Goal: Task Accomplishment & Management: Use online tool/utility

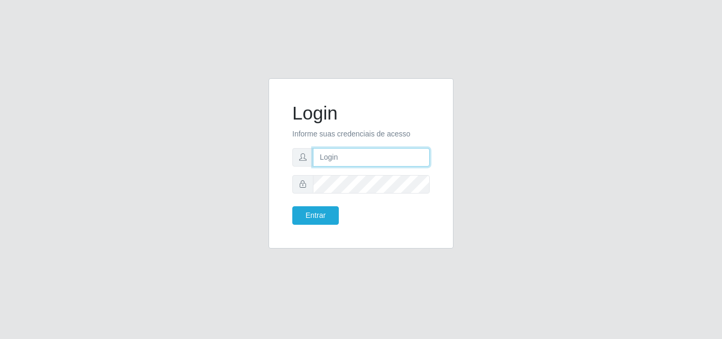
click at [360, 161] on input "text" at bounding box center [371, 157] width 117 height 19
click at [391, 153] on input "text" at bounding box center [371, 157] width 117 height 19
type input "ana@saullus"
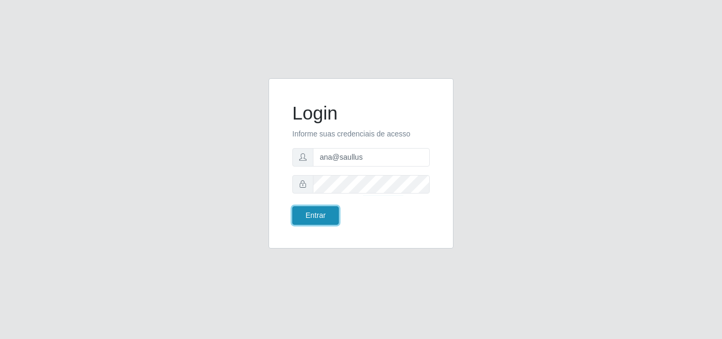
click at [335, 214] on button "Entrar" at bounding box center [315, 215] width 47 height 19
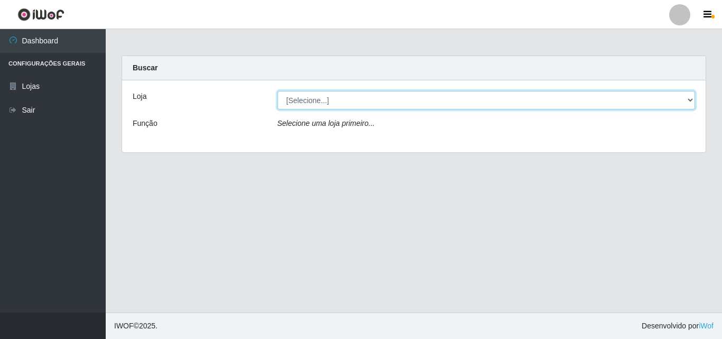
click at [690, 101] on select "[Selecione...] Saullus Supermercados" at bounding box center [487, 100] width 418 height 19
select select "423"
click at [278, 91] on select "[Selecione...] Saullus Supermercados" at bounding box center [487, 100] width 418 height 19
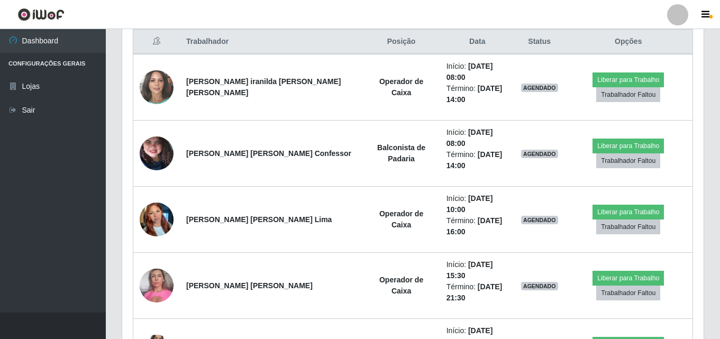
scroll to position [423, 0]
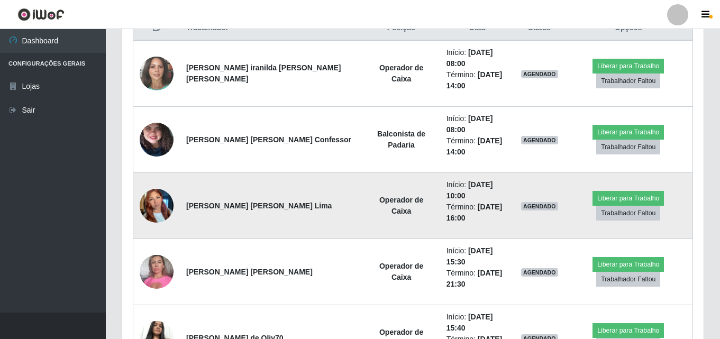
click at [155, 183] on img at bounding box center [157, 205] width 34 height 45
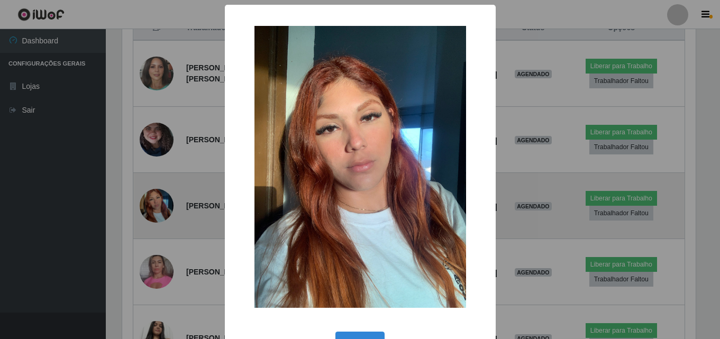
scroll to position [219, 576]
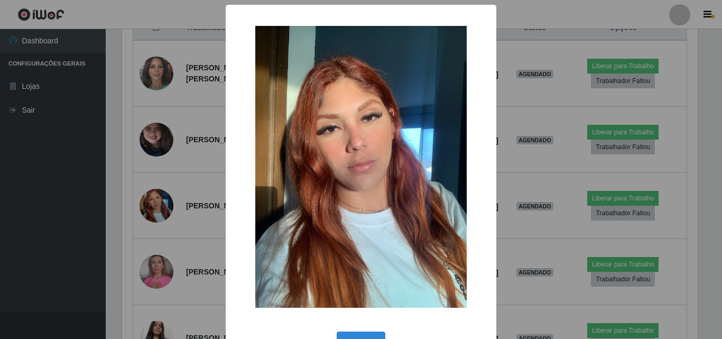
click at [155, 172] on div "× OK Cancel" at bounding box center [361, 169] width 722 height 339
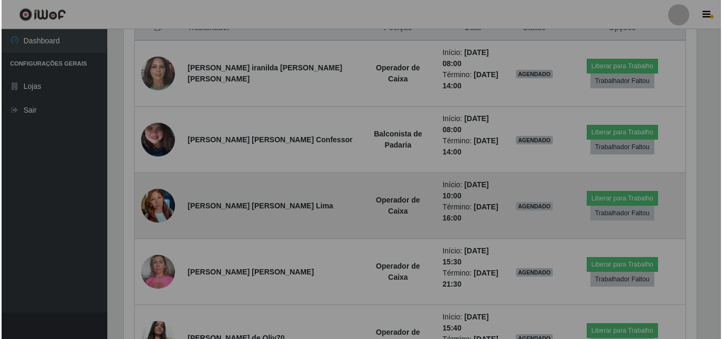
scroll to position [219, 581]
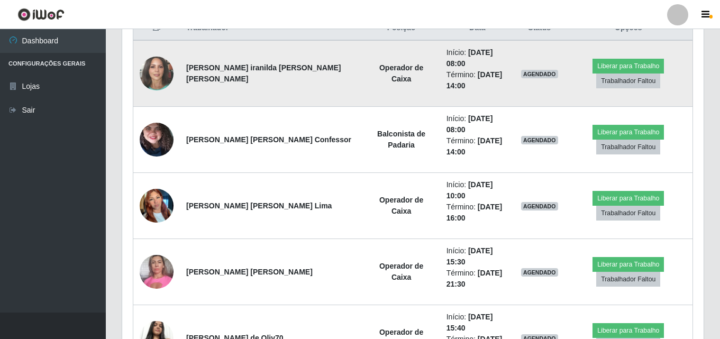
click at [159, 65] on img at bounding box center [157, 73] width 34 height 40
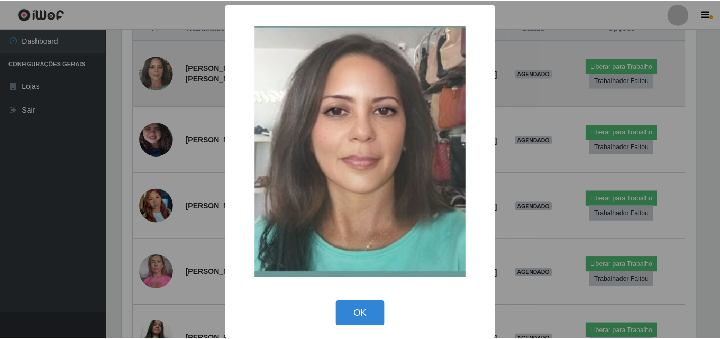
scroll to position [219, 576]
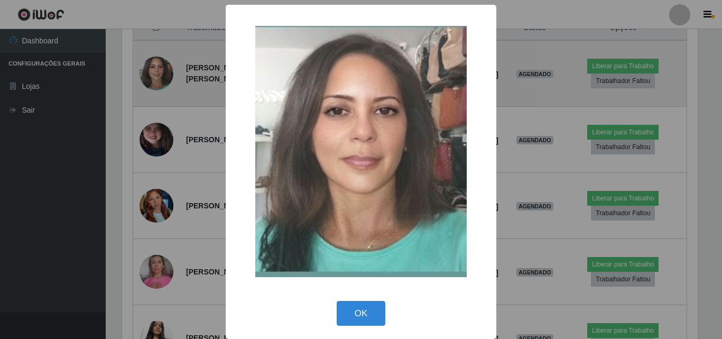
click at [159, 65] on div "× OK Cancel" at bounding box center [361, 169] width 722 height 339
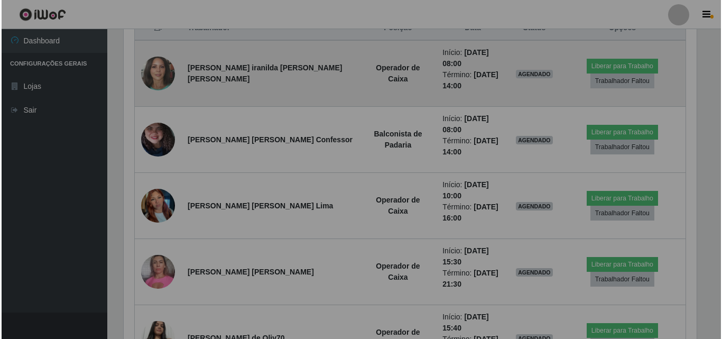
scroll to position [219, 581]
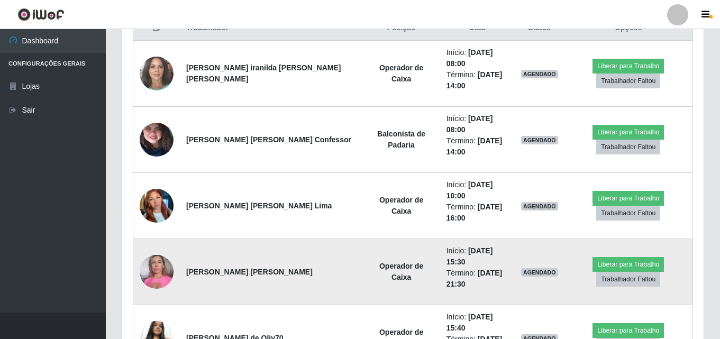
click at [159, 249] on img at bounding box center [157, 271] width 34 height 45
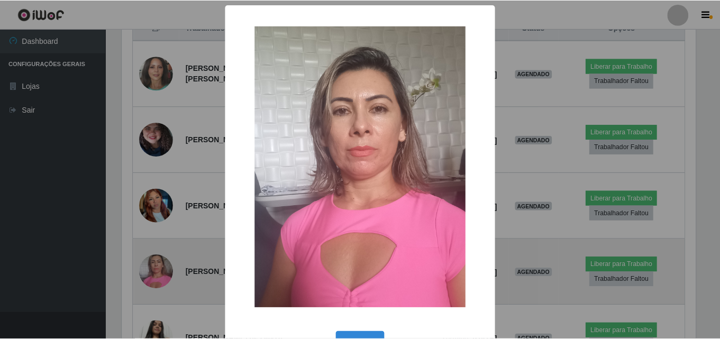
scroll to position [219, 576]
click at [159, 223] on div "× OK Cancel" at bounding box center [361, 169] width 722 height 339
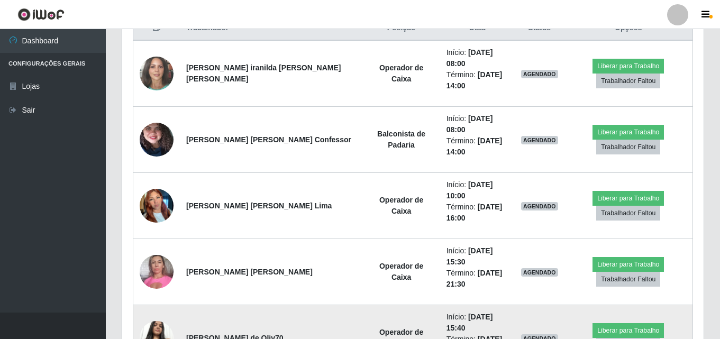
scroll to position [219, 581]
click at [149, 315] on img at bounding box center [157, 337] width 34 height 45
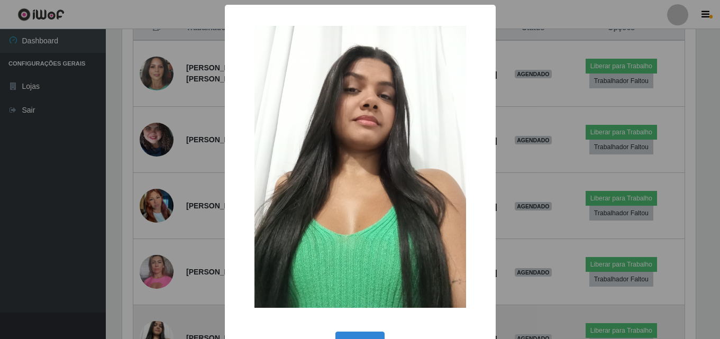
scroll to position [219, 576]
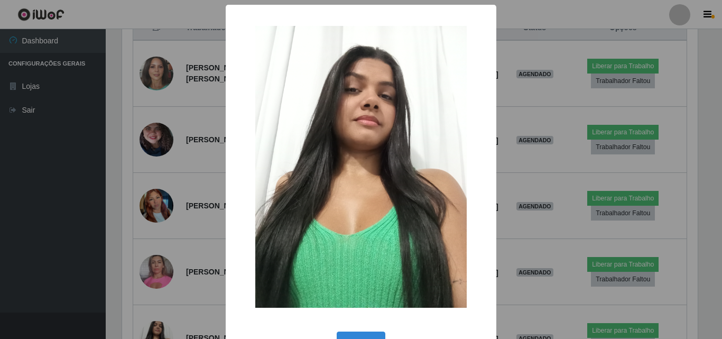
click at [151, 288] on div "× OK Cancel" at bounding box center [361, 169] width 722 height 339
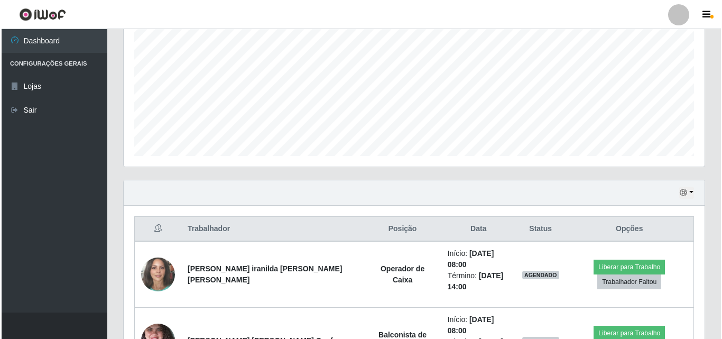
scroll to position [264, 0]
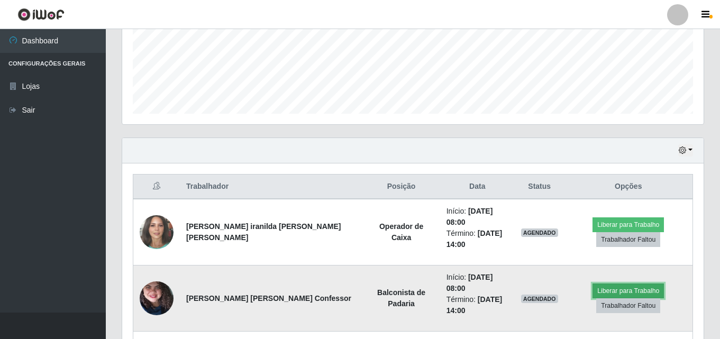
click at [636, 283] on button "Liberar para Trabalho" at bounding box center [627, 290] width 71 height 15
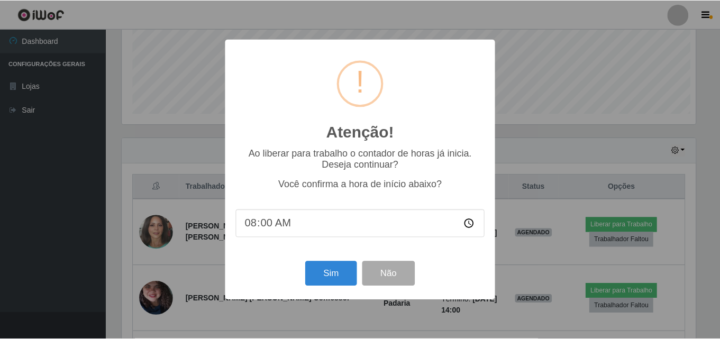
scroll to position [219, 576]
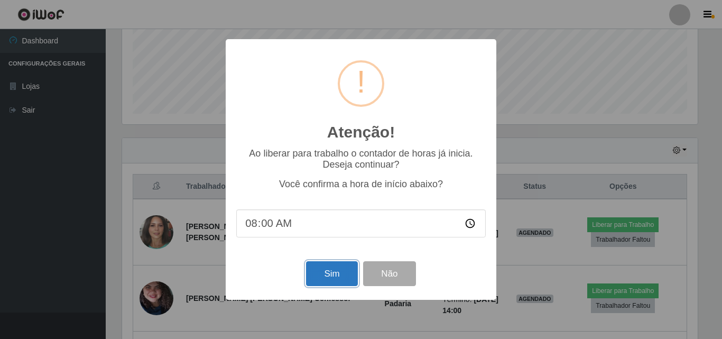
click at [325, 274] on button "Sim" at bounding box center [331, 273] width 51 height 25
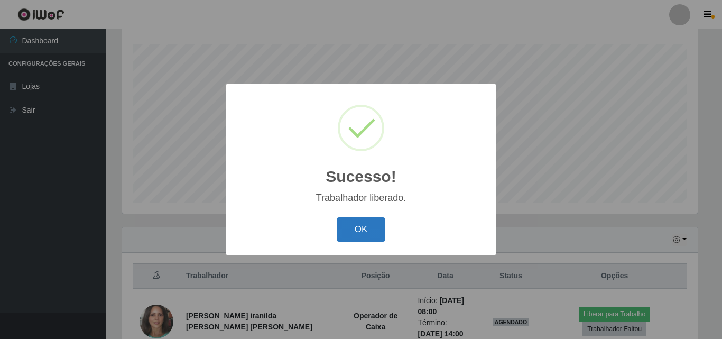
click at [358, 226] on button "OK" at bounding box center [361, 229] width 49 height 25
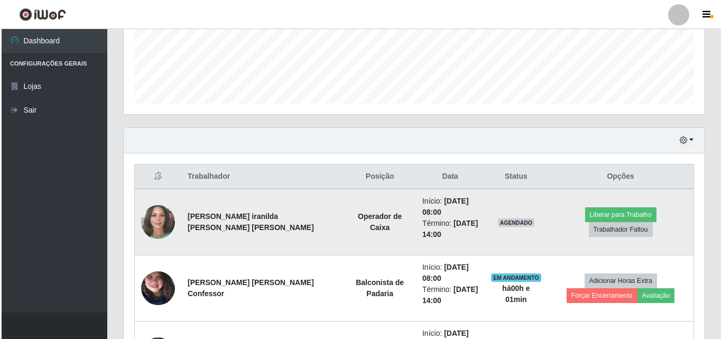
scroll to position [281, 0]
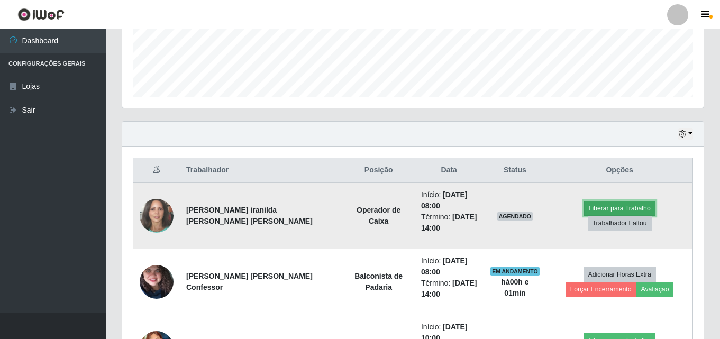
click at [597, 216] on button "Liberar para Trabalho" at bounding box center [619, 208] width 71 height 15
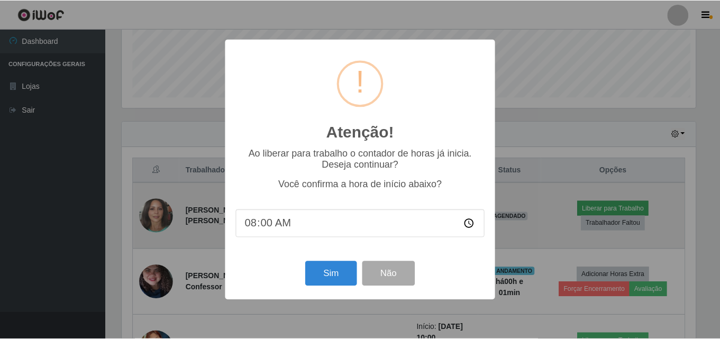
scroll to position [219, 576]
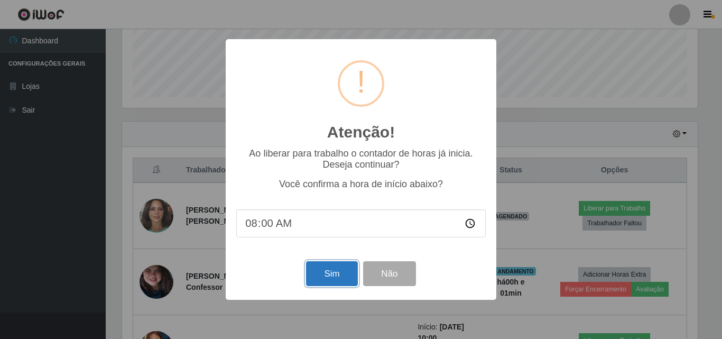
click at [319, 278] on button "Sim" at bounding box center [331, 273] width 51 height 25
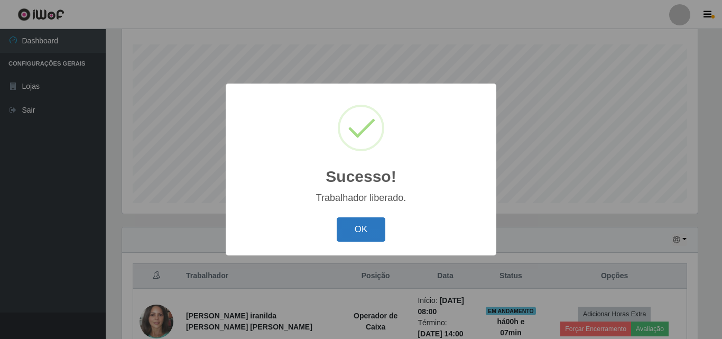
click at [385, 227] on button "OK" at bounding box center [361, 229] width 49 height 25
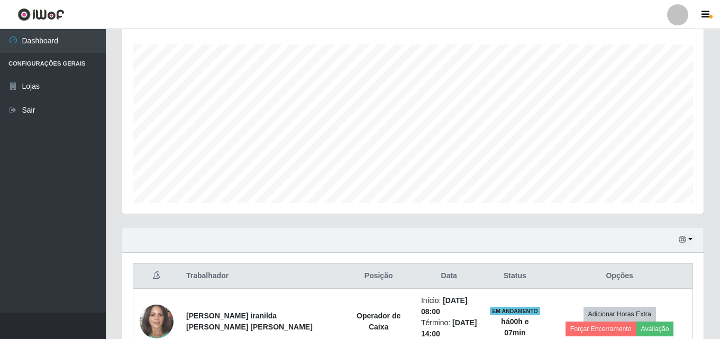
scroll to position [387, 0]
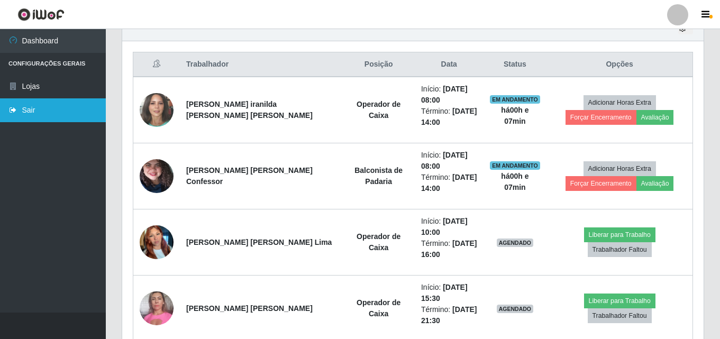
click at [72, 107] on link "Sair" at bounding box center [53, 110] width 106 height 24
